Goal: Transaction & Acquisition: Purchase product/service

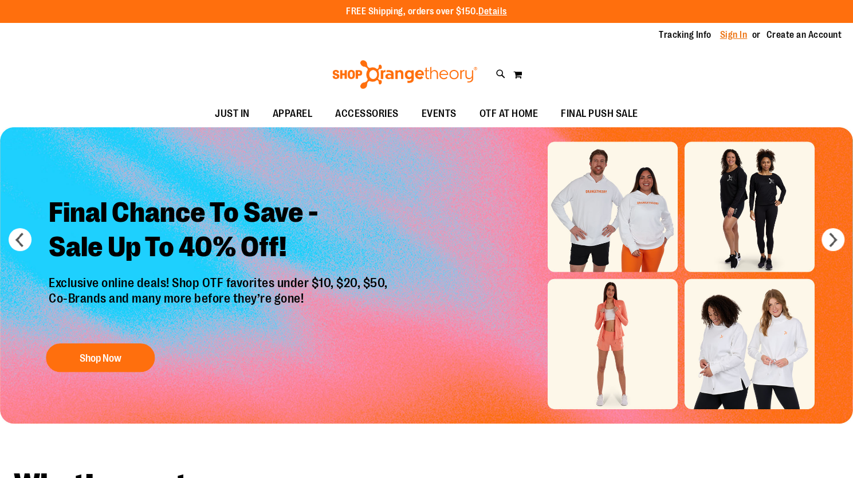
type input "**********"
click at [726, 35] on link "Sign In" at bounding box center [733, 35] width 27 height 13
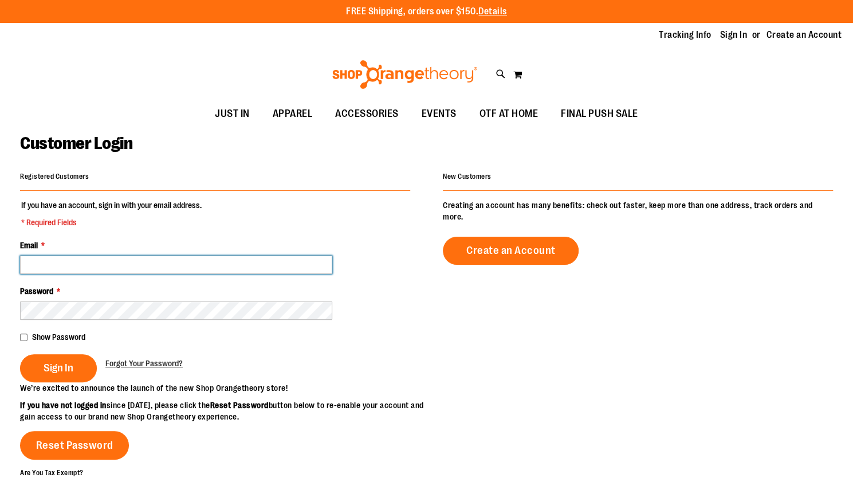
type input "**********"
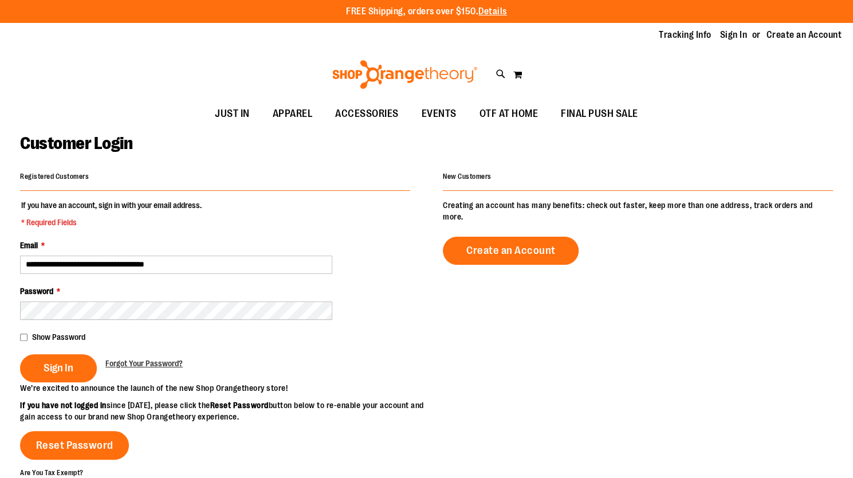
type input "**********"
click at [54, 359] on button "Sign In" at bounding box center [58, 368] width 77 height 28
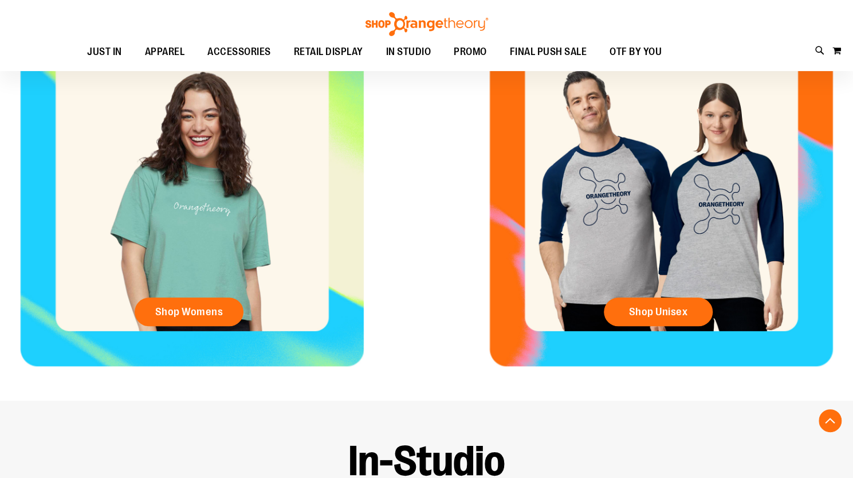
scroll to position [625, 0]
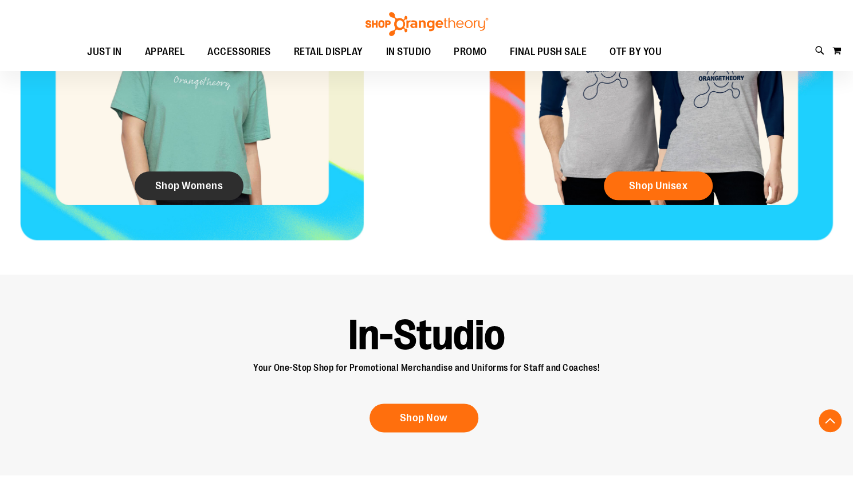
type input "**********"
click at [195, 192] on link "Shop Womens" at bounding box center [189, 185] width 109 height 29
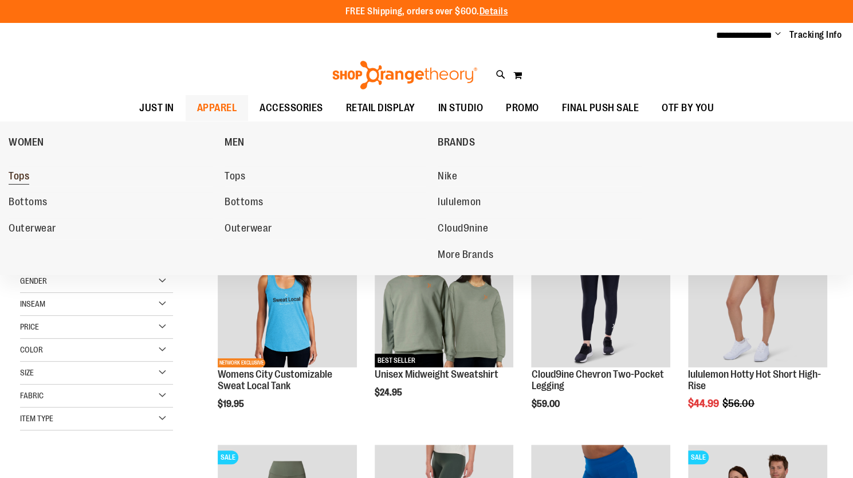
type input "**********"
click at [19, 175] on span "Tops" at bounding box center [19, 177] width 21 height 14
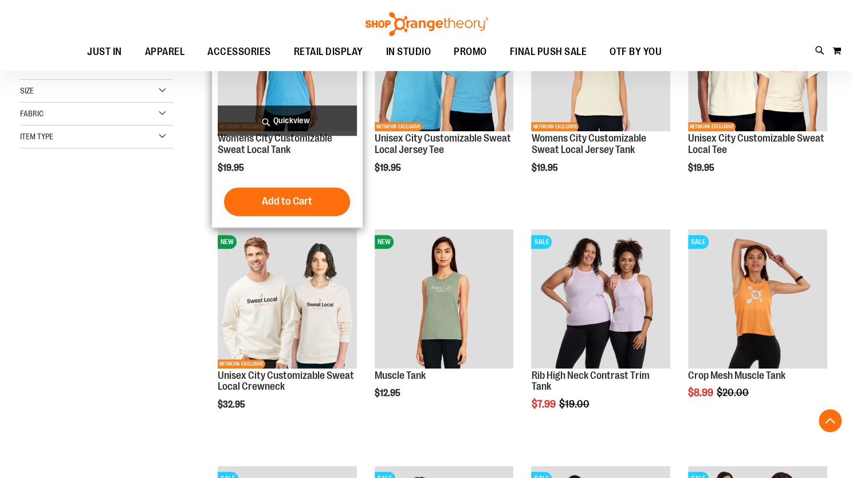
scroll to position [298, 0]
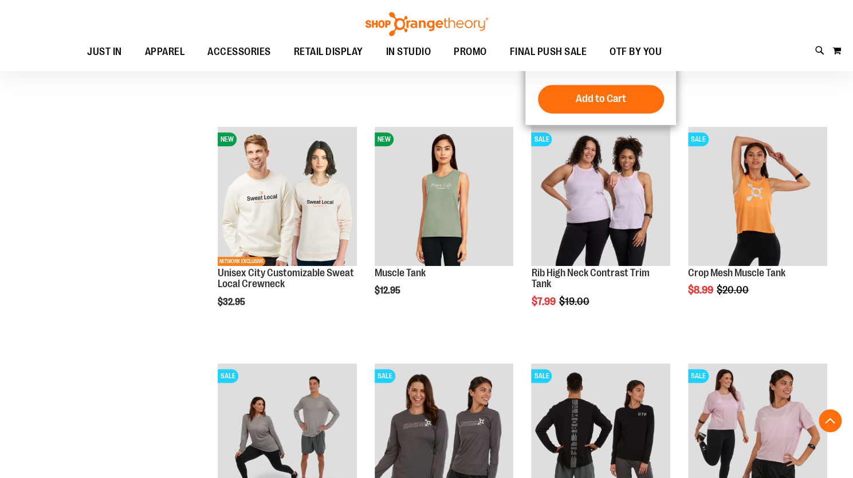
scroll to position [423, 0]
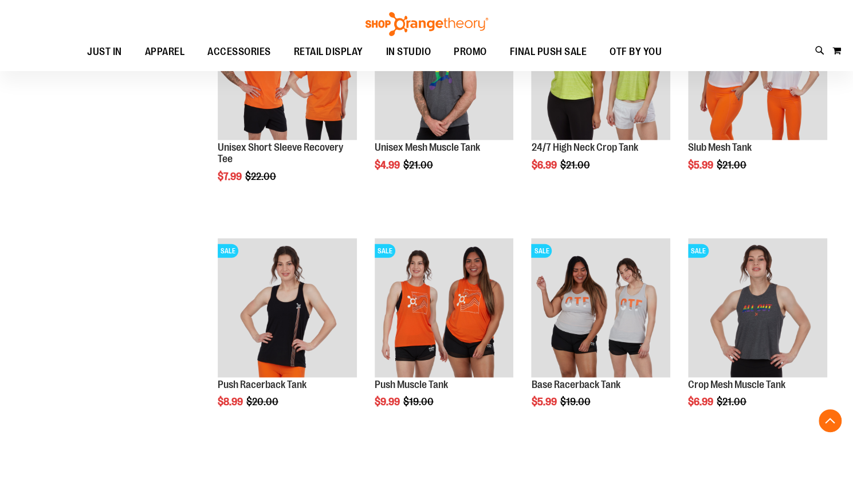
scroll to position [1411, 0]
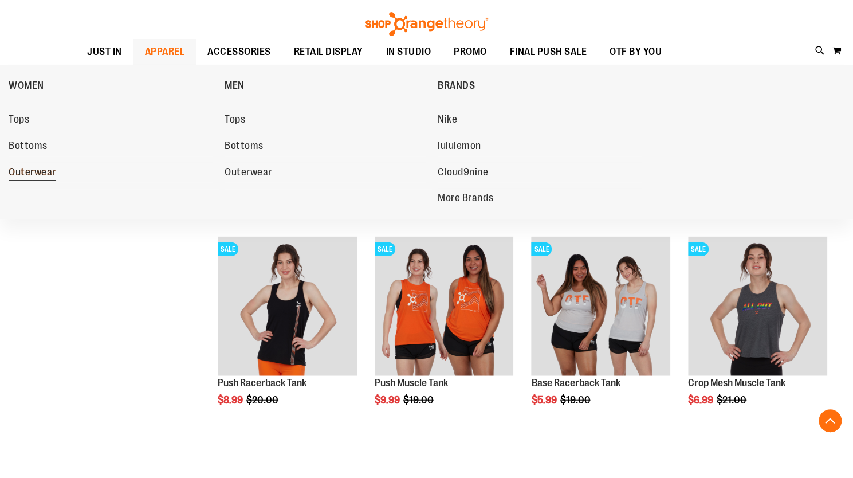
type input "**********"
click at [21, 169] on span "Outerwear" at bounding box center [33, 173] width 48 height 14
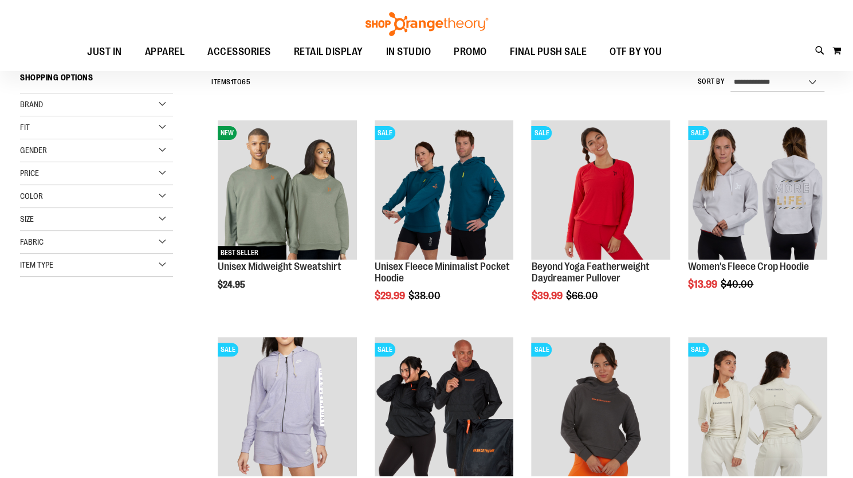
scroll to position [156, 0]
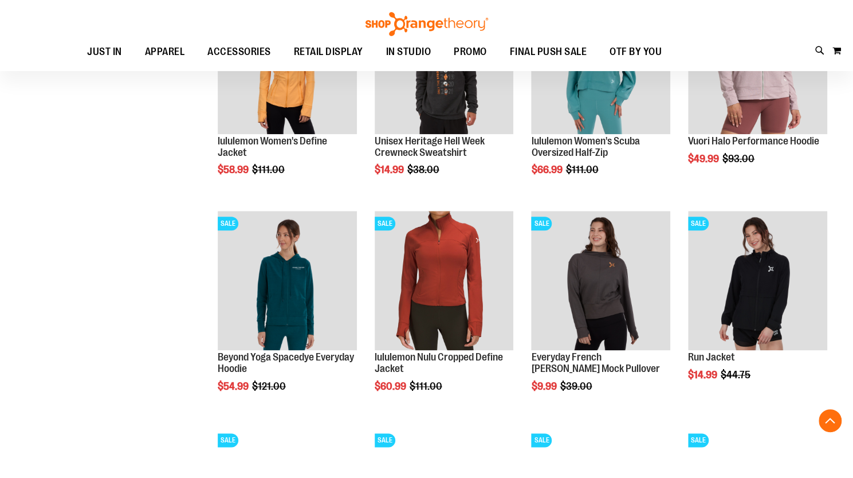
scroll to position [791, 0]
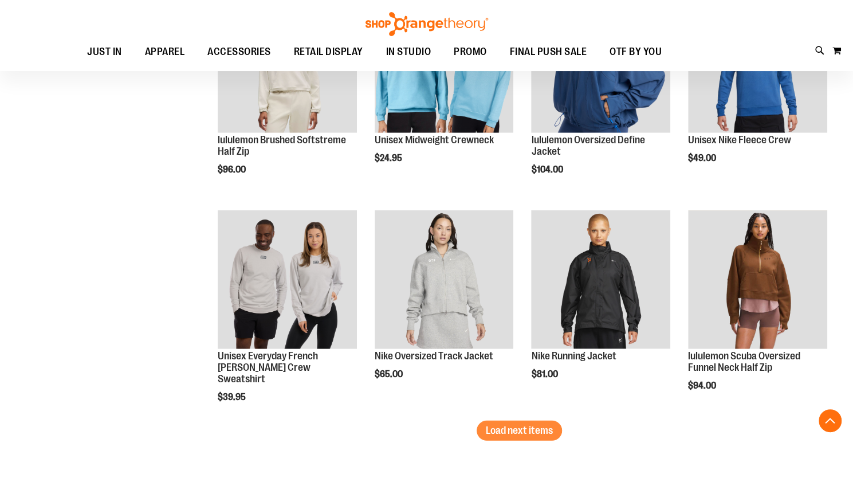
scroll to position [1797, 0]
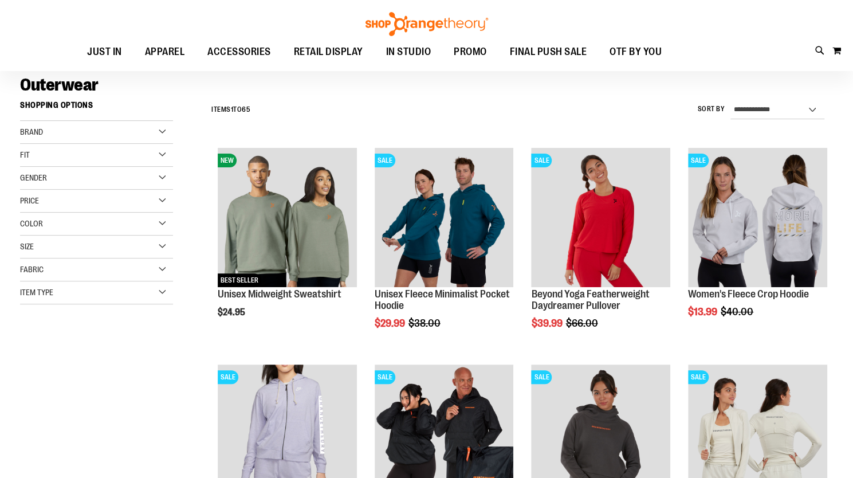
scroll to position [80, 0]
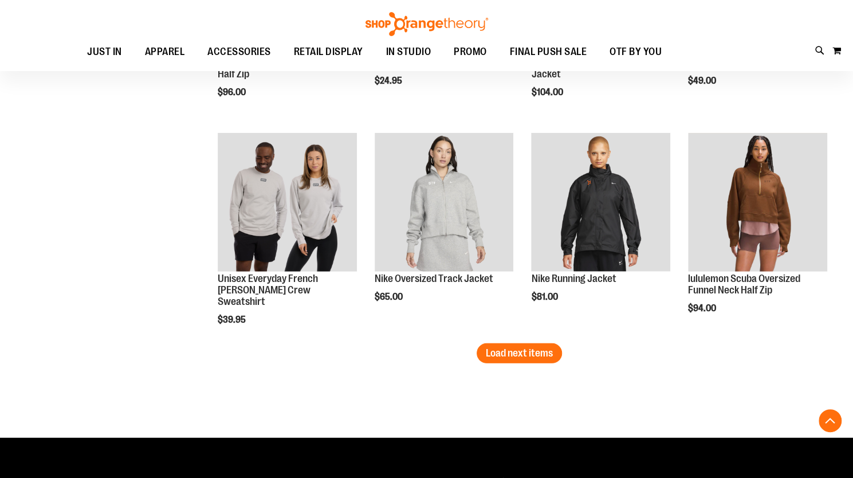
scroll to position [1831, 0]
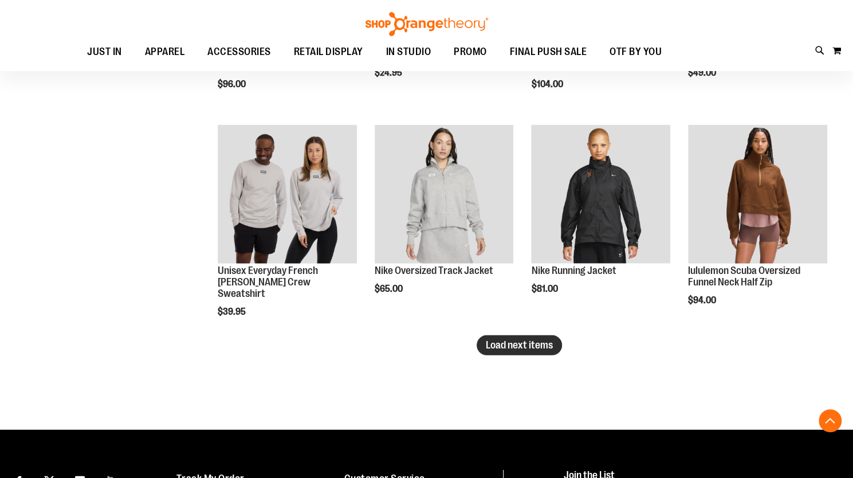
type input "**********"
click at [537, 348] on span "Load next items" at bounding box center [519, 344] width 67 height 11
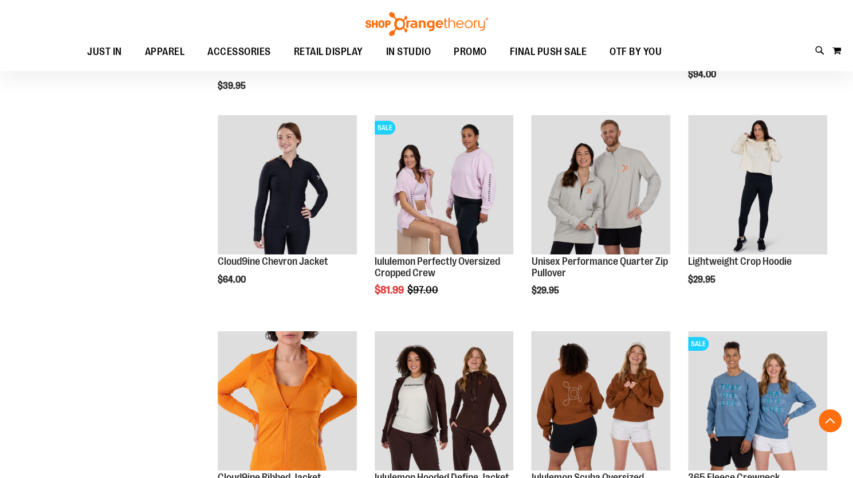
scroll to position [2055, 0]
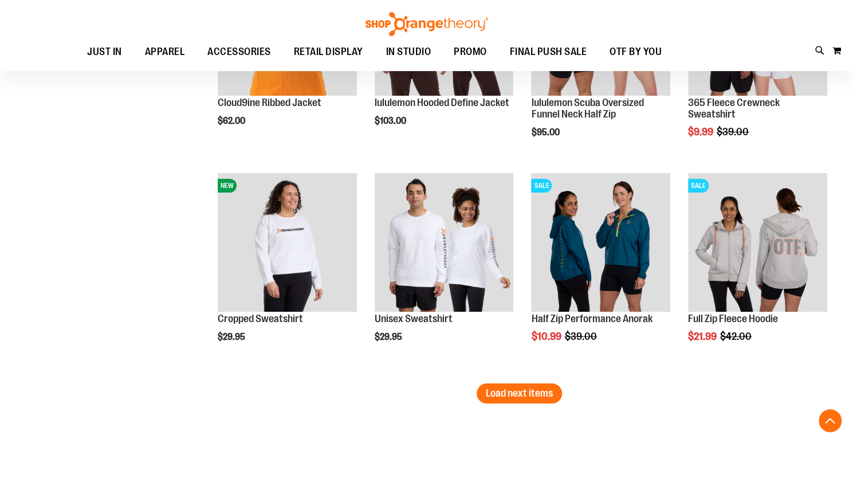
scroll to position [2448, 0]
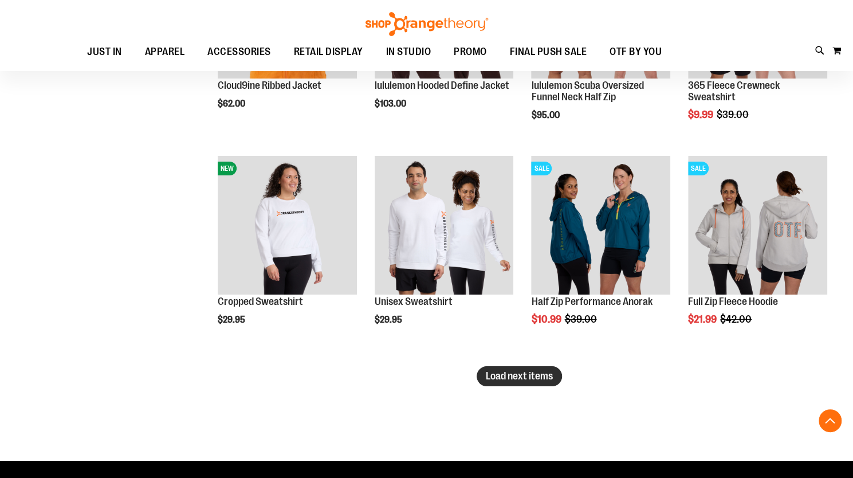
click at [534, 383] on button "Load next items" at bounding box center [518, 376] width 85 height 20
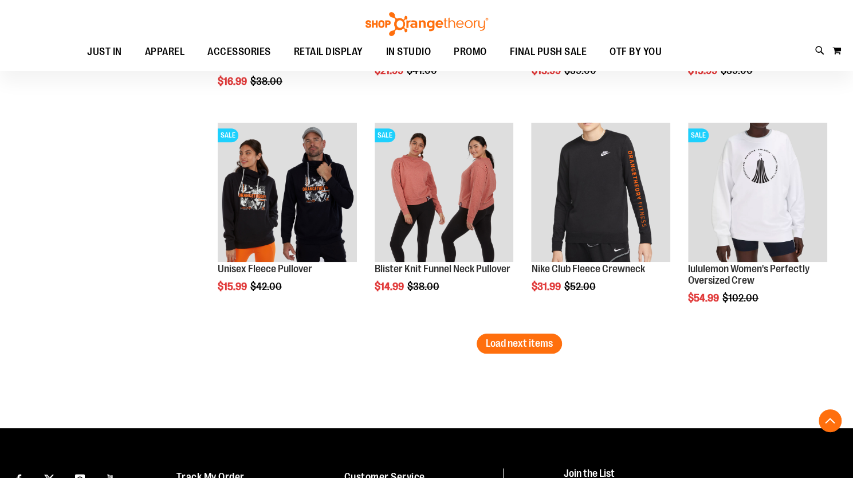
scroll to position [3130, 0]
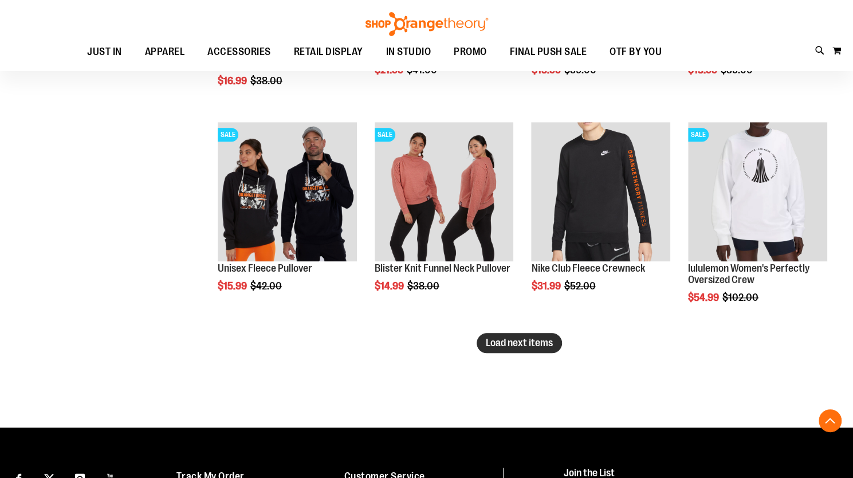
click at [536, 344] on span "Load next items" at bounding box center [519, 342] width 67 height 11
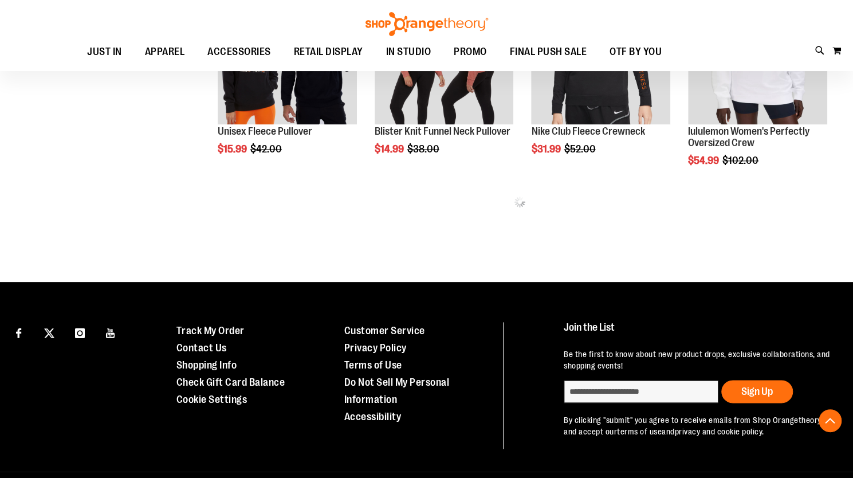
scroll to position [3276, 0]
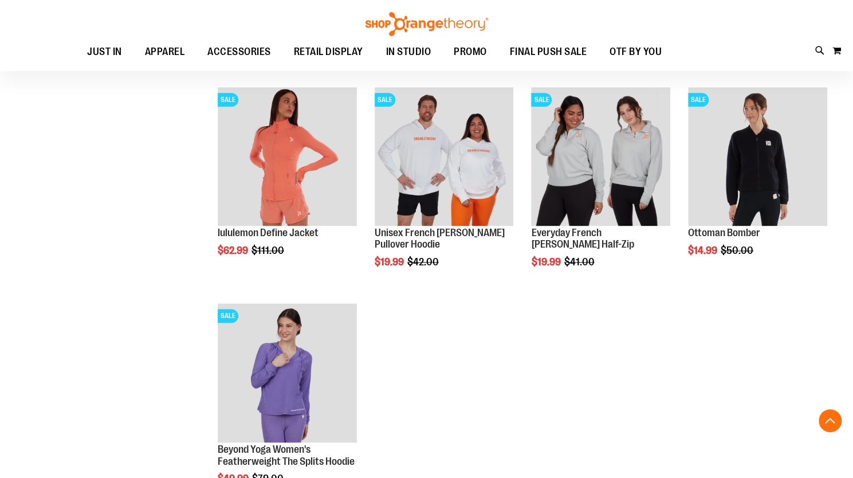
scroll to position [3382, 0]
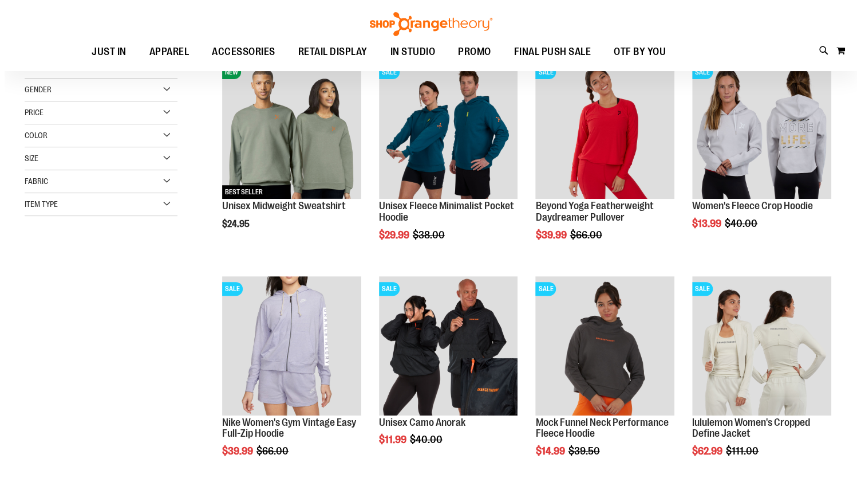
scroll to position [167, 0]
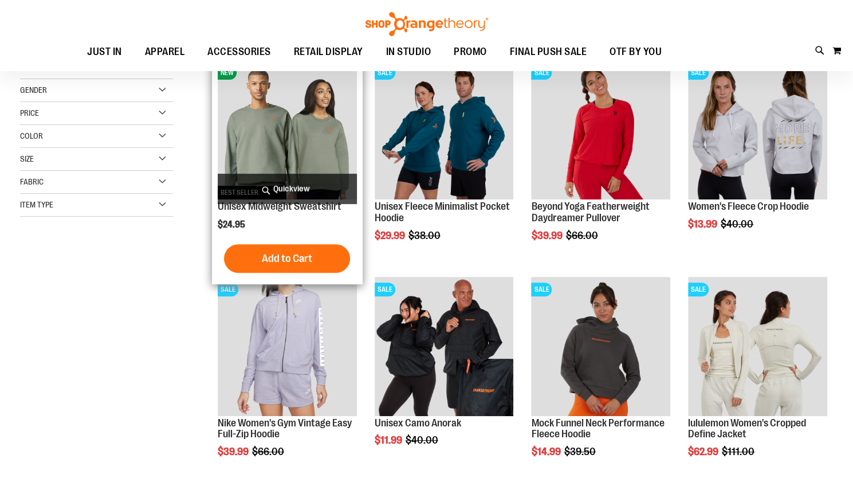
click at [294, 194] on span "Quickview" at bounding box center [287, 189] width 139 height 30
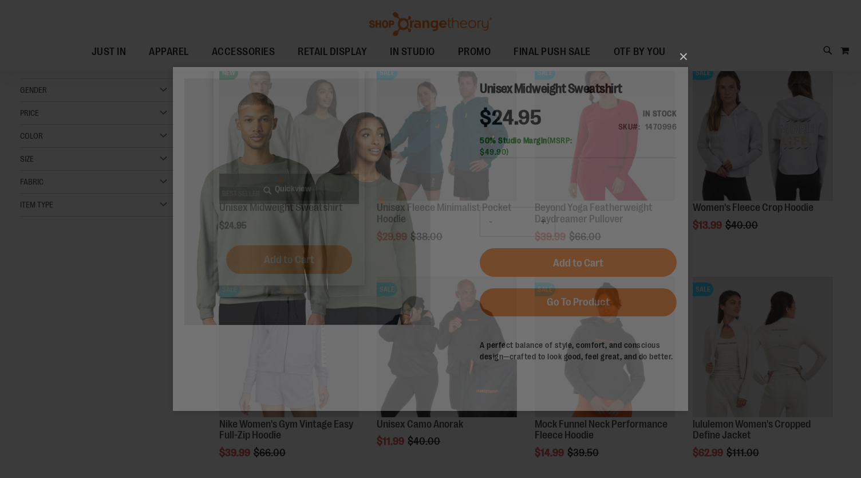
scroll to position [0, 0]
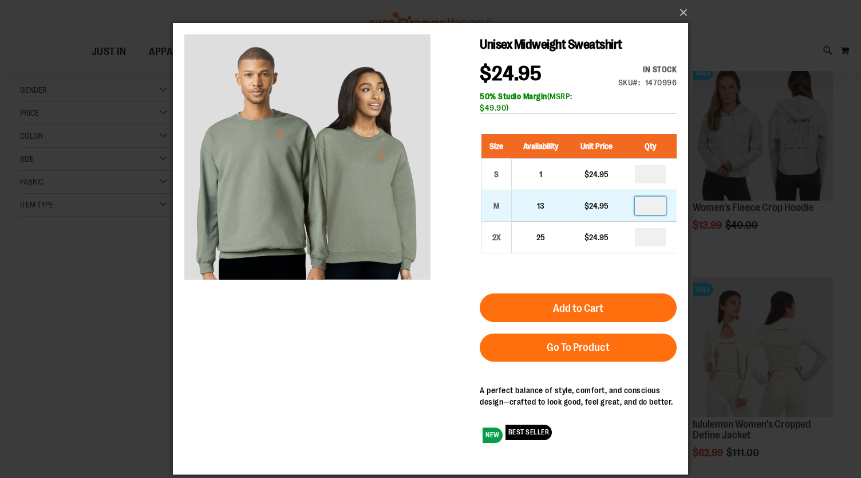
click at [661, 206] on input "number" at bounding box center [650, 205] width 31 height 18
type input "*"
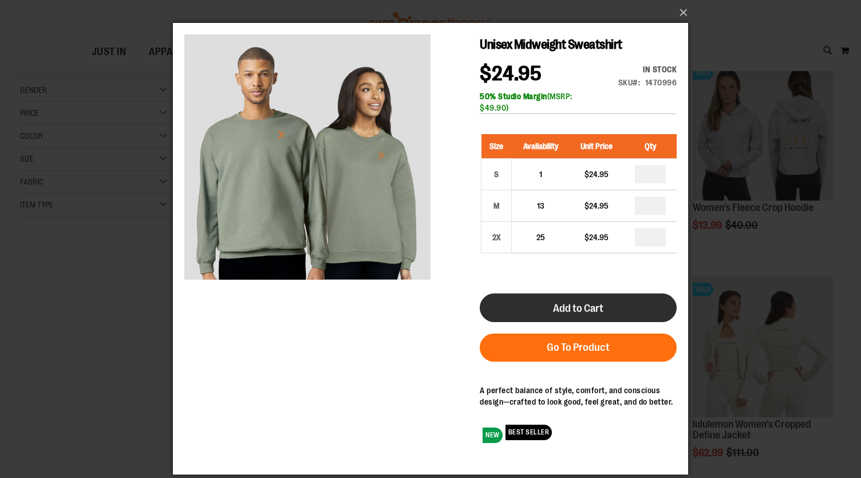
click at [583, 309] on span "Add to Cart" at bounding box center [578, 308] width 50 height 13
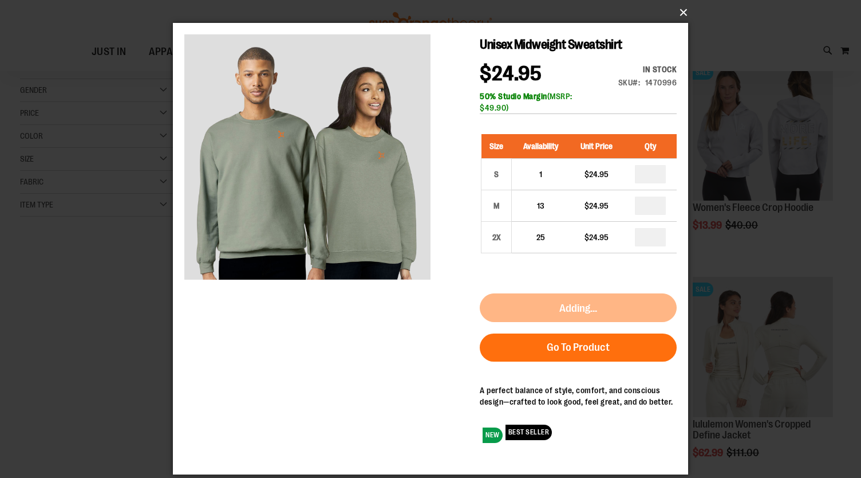
click at [684, 15] on button "×" at bounding box center [433, 12] width 515 height 25
click at [687, 12] on button "×" at bounding box center [433, 12] width 515 height 25
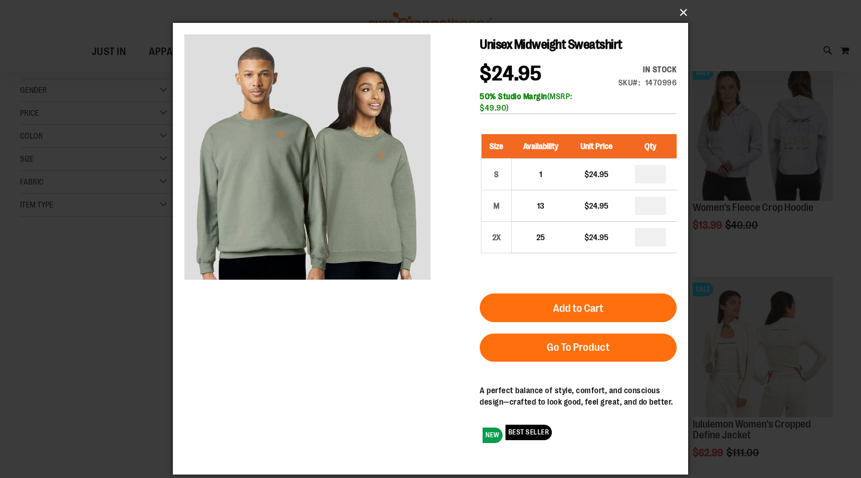
click at [683, 9] on button "×" at bounding box center [433, 12] width 515 height 25
click at [738, 53] on div "×" at bounding box center [430, 239] width 861 height 478
click at [684, 14] on button "×" at bounding box center [433, 12] width 515 height 25
click at [686, 13] on button "×" at bounding box center [433, 12] width 515 height 25
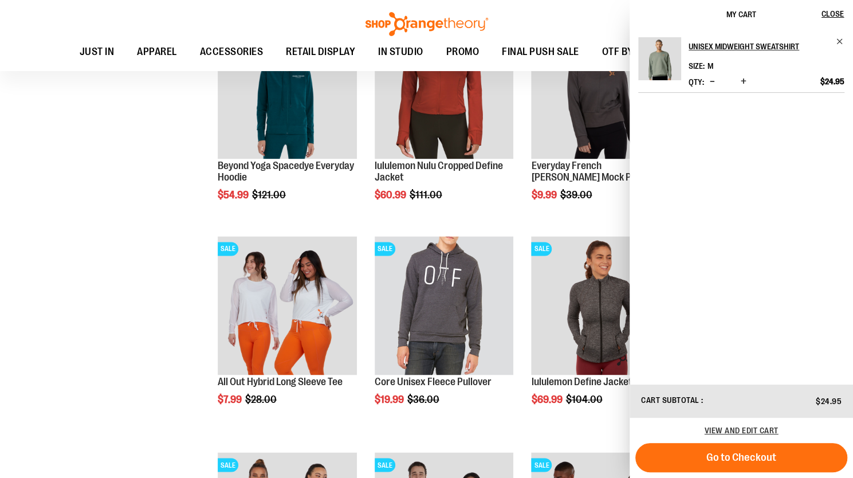
scroll to position [856, 0]
click at [840, 45] on span "Remove item" at bounding box center [840, 41] width 9 height 9
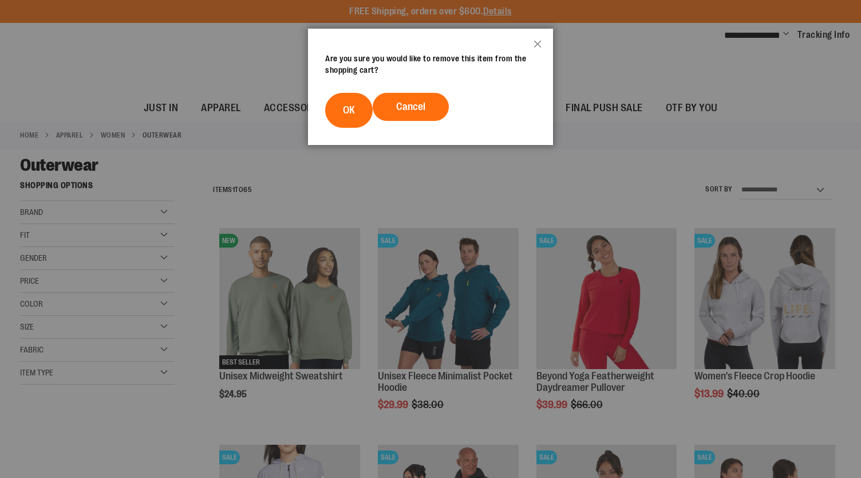
click at [566, 241] on div at bounding box center [430, 239] width 861 height 478
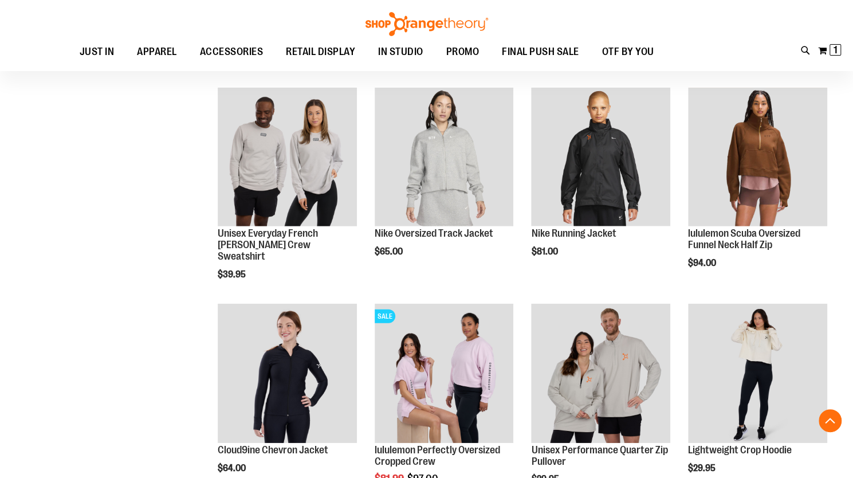
scroll to position [1869, 0]
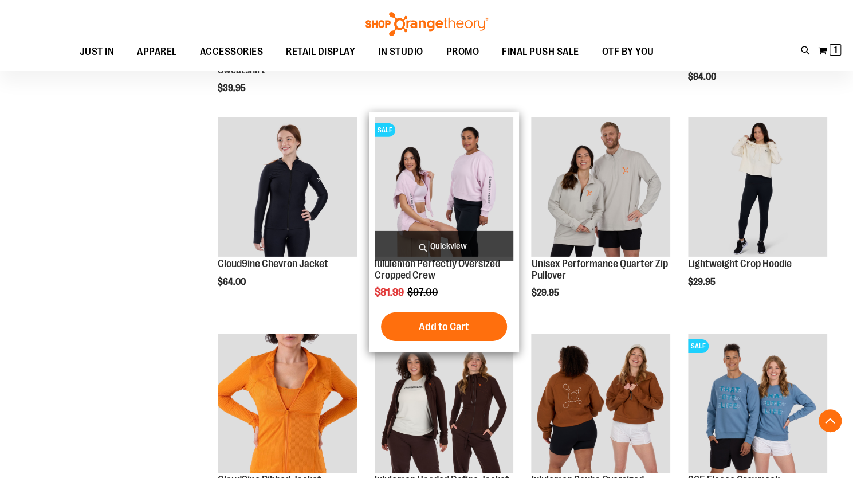
scroll to position [2057, 0]
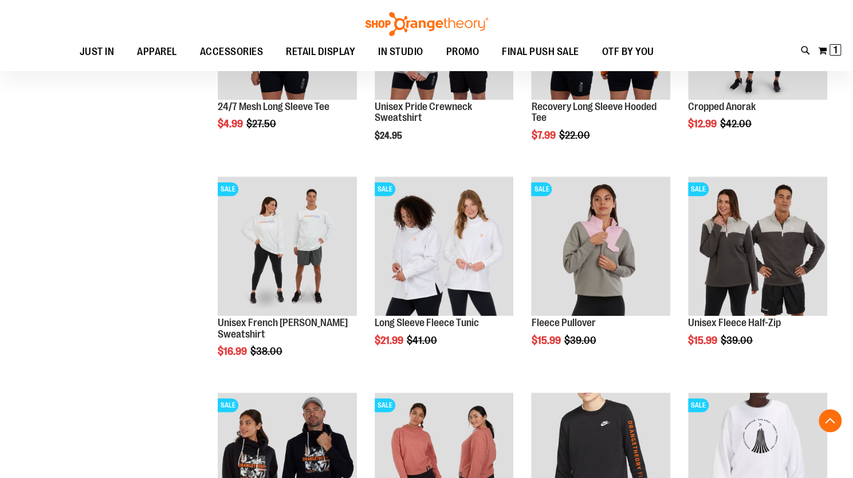
scroll to position [3057, 0]
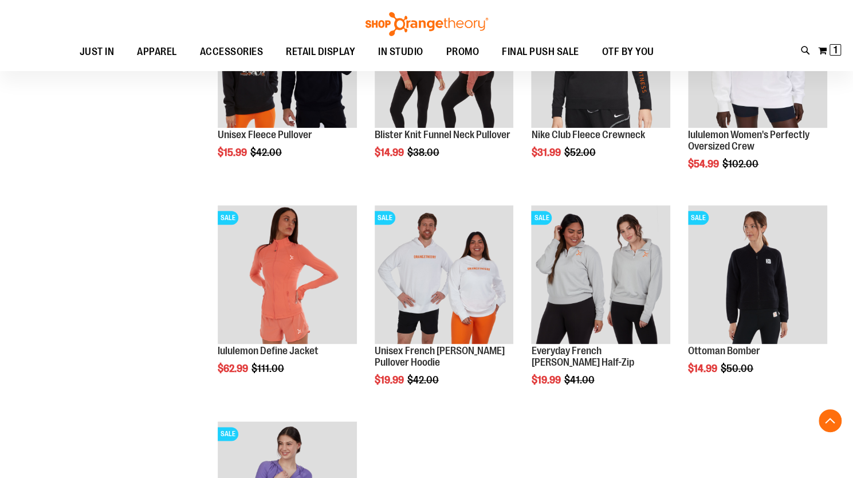
scroll to position [3264, 0]
